Goal: Information Seeking & Learning: Learn about a topic

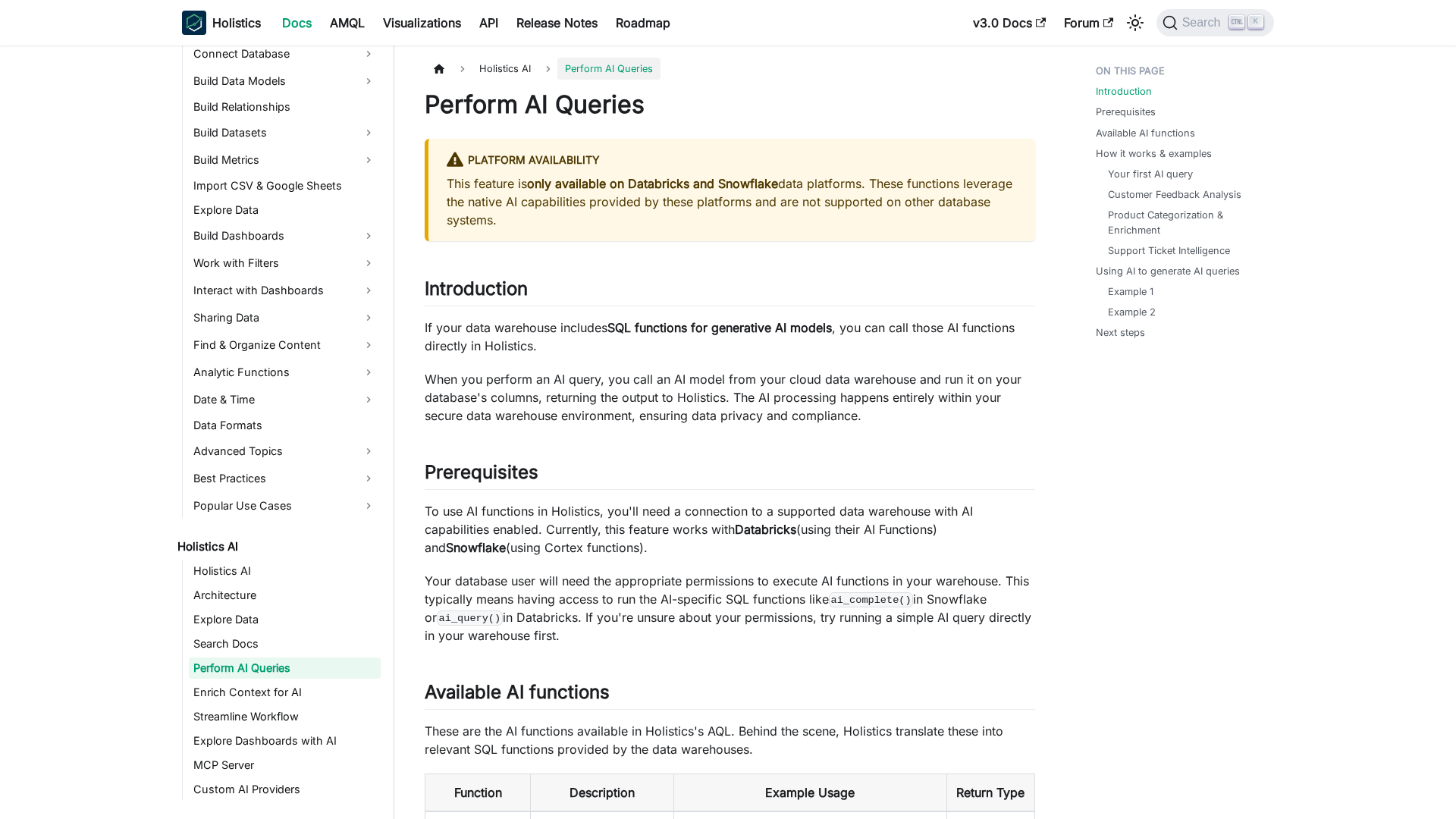
scroll to position [306, 0]
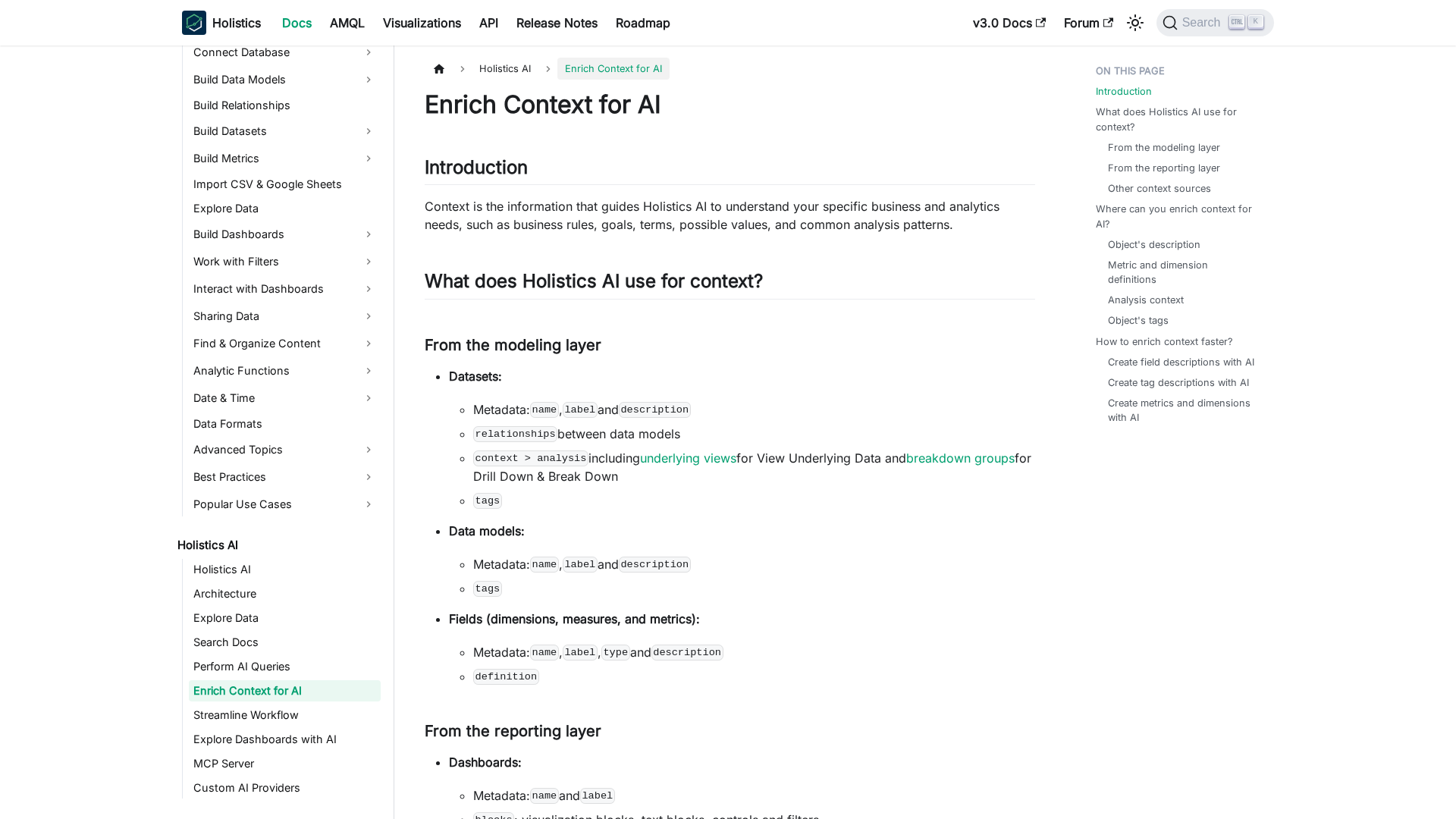
scroll to position [331, 0]
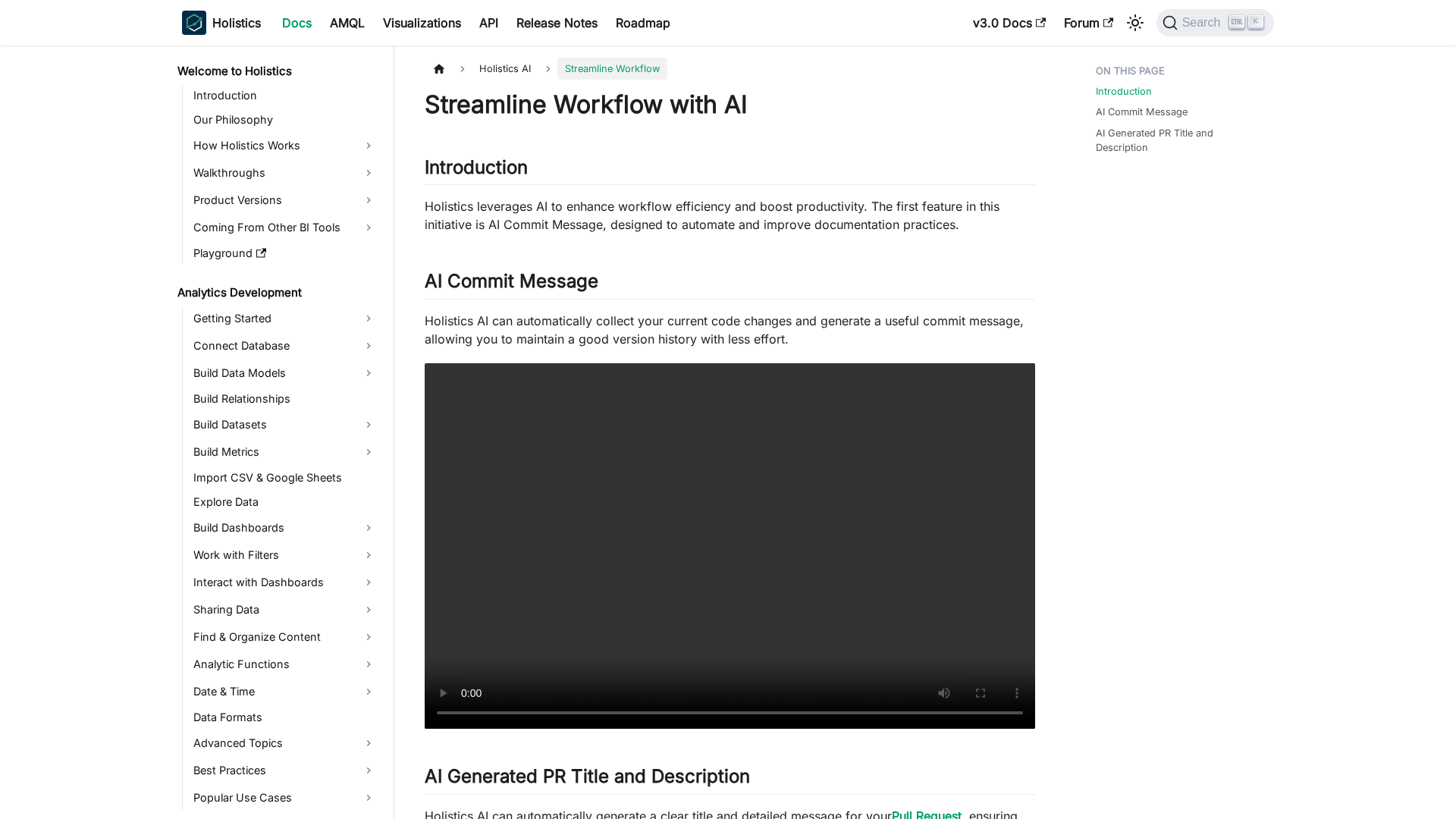
scroll to position [355, 0]
